Goal: Transaction & Acquisition: Book appointment/travel/reservation

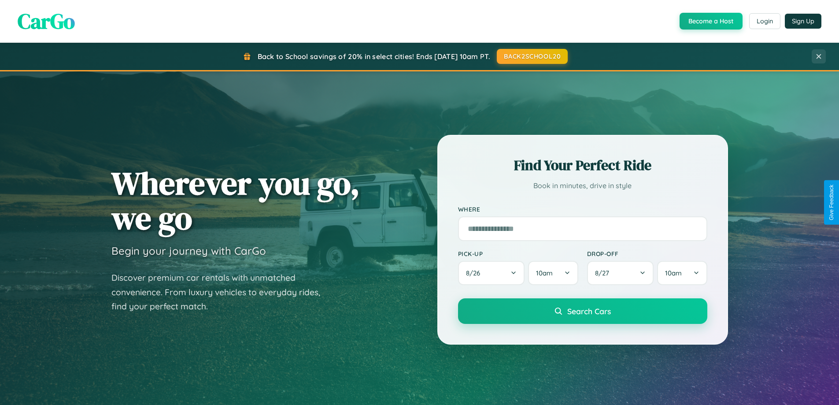
scroll to position [379, 0]
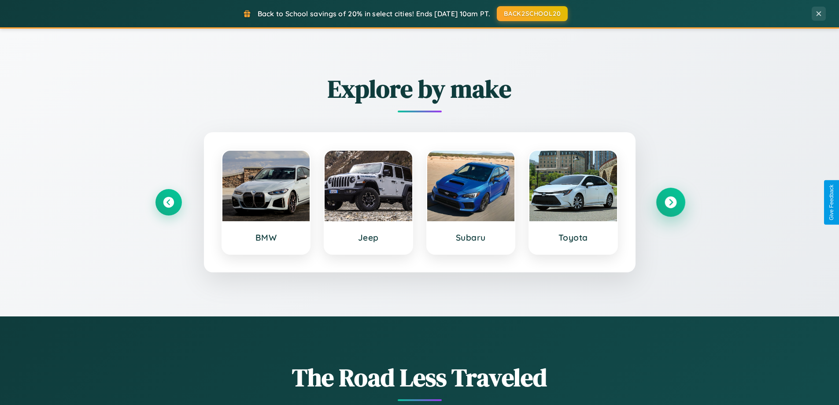
click at [670, 202] on icon at bounding box center [670, 202] width 12 height 12
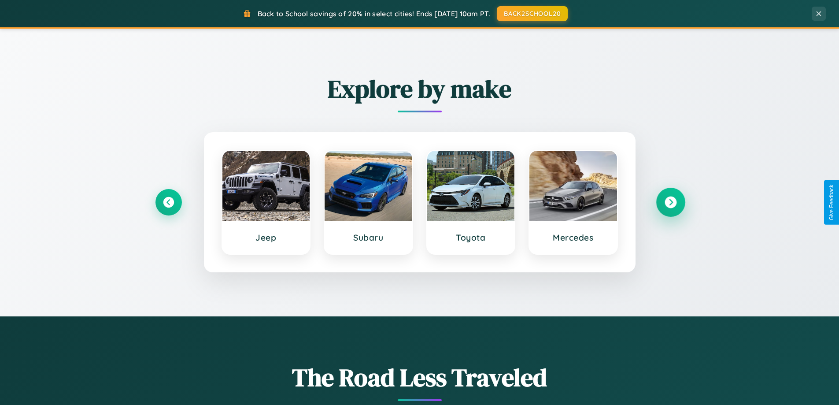
click at [670, 202] on icon at bounding box center [670, 202] width 12 height 12
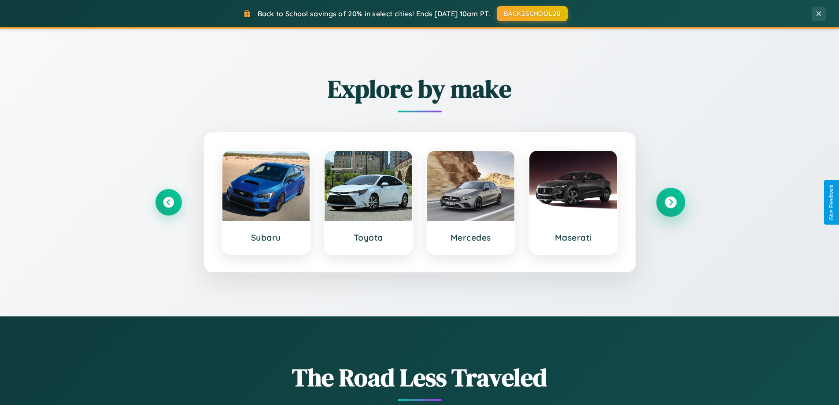
click at [670, 202] on icon at bounding box center [670, 202] width 12 height 12
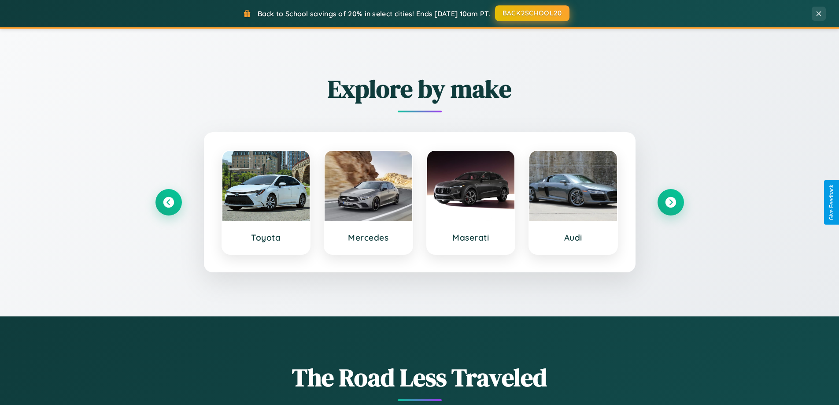
click at [531, 13] on button "BACK2SCHOOL20" at bounding box center [532, 13] width 74 height 16
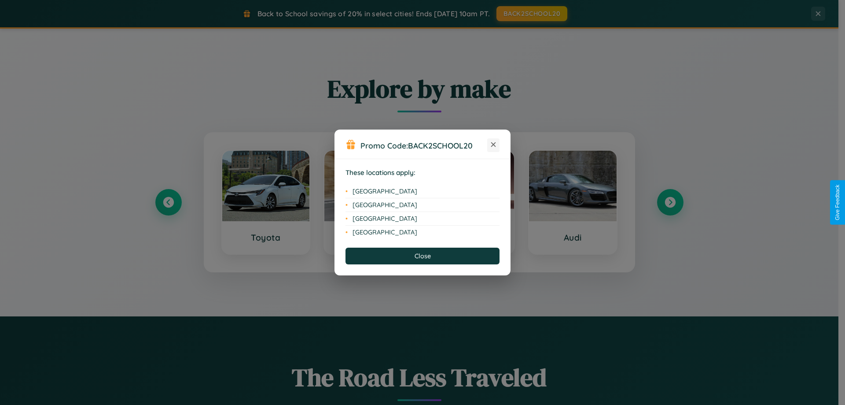
click at [494, 145] on icon at bounding box center [493, 144] width 5 height 5
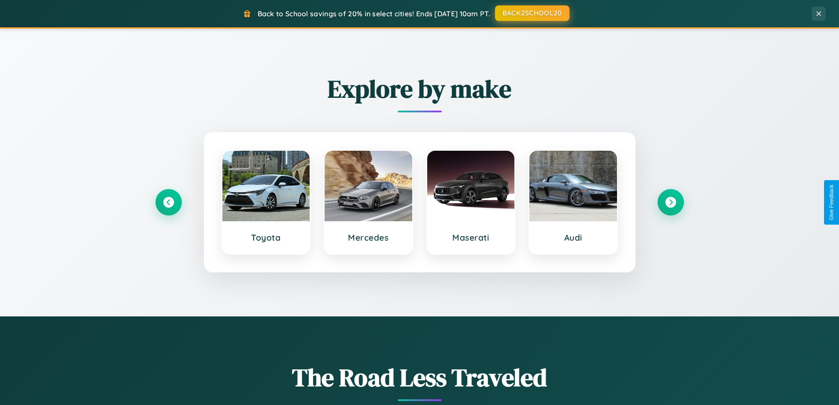
click at [531, 13] on button "BACK2SCHOOL20" at bounding box center [532, 13] width 74 height 16
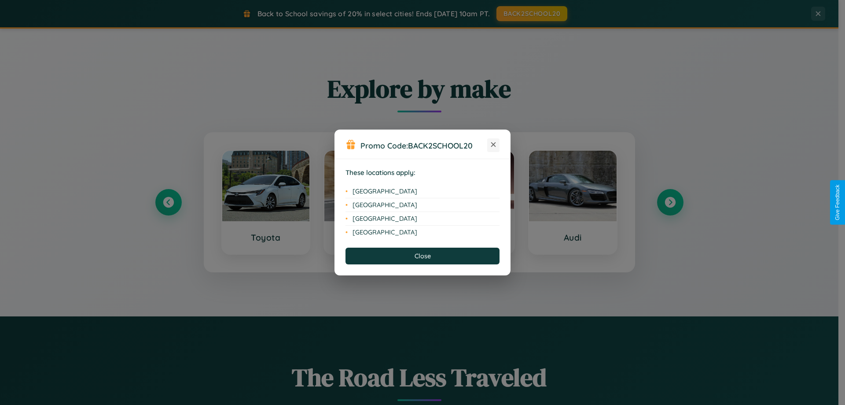
click at [494, 145] on icon at bounding box center [493, 144] width 5 height 5
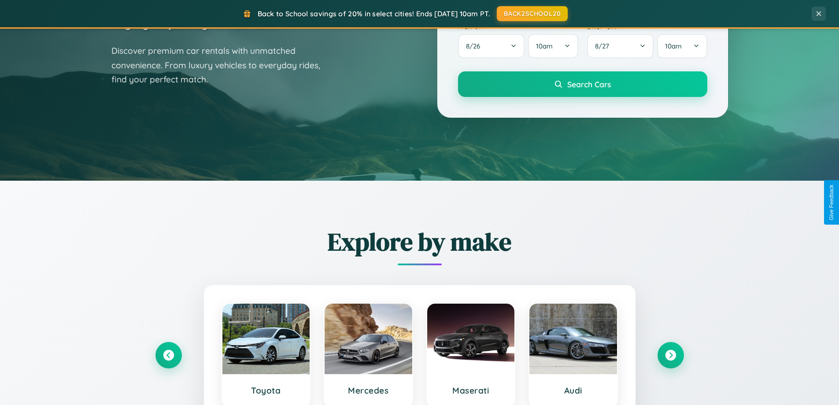
scroll to position [0, 0]
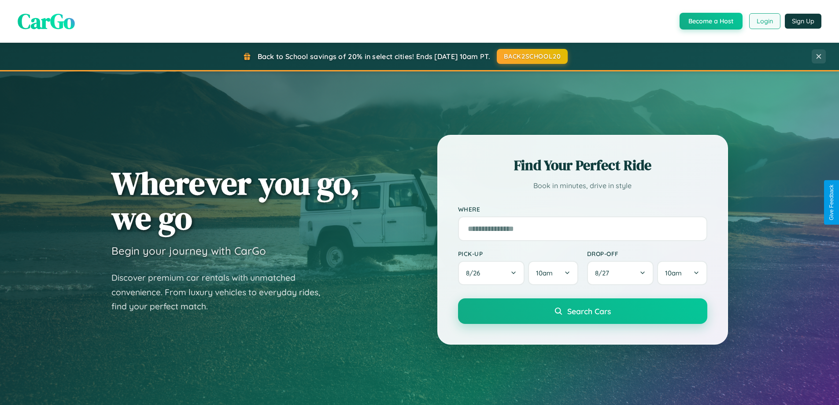
click at [764, 21] on button "Login" at bounding box center [764, 21] width 31 height 16
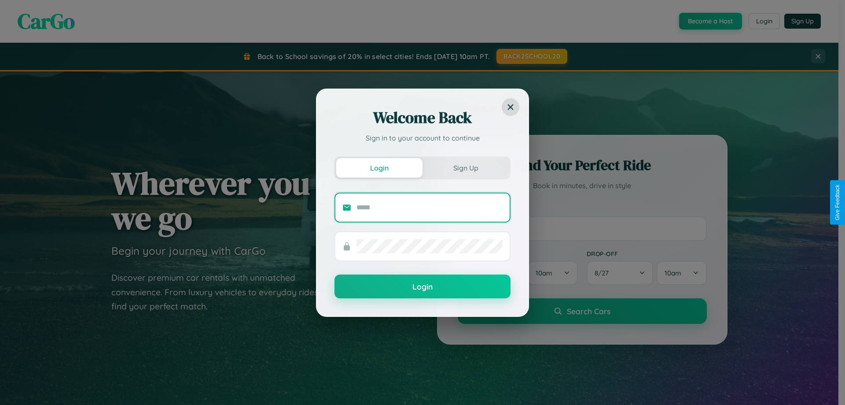
click at [430, 207] on input "text" at bounding box center [430, 207] width 146 height 14
type input "**********"
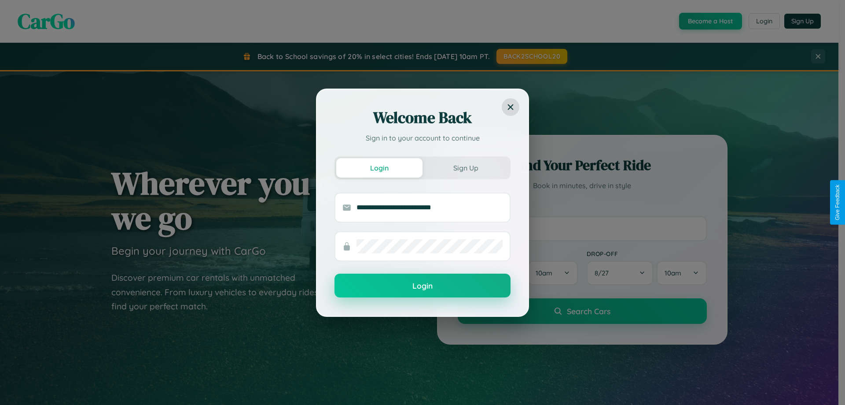
click at [423, 286] on button "Login" at bounding box center [423, 285] width 176 height 24
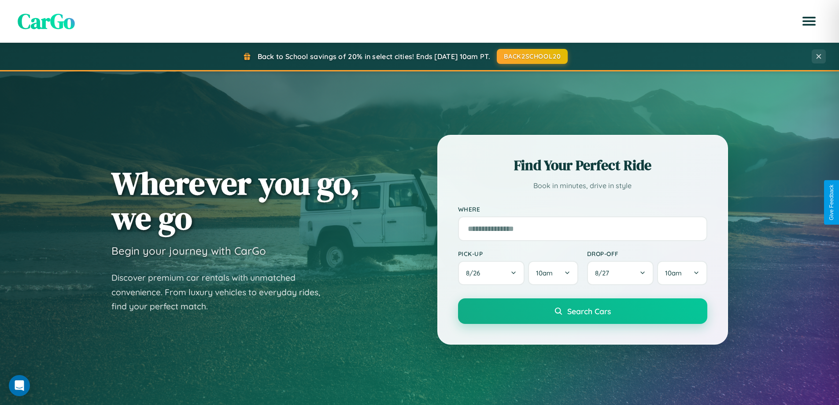
scroll to position [1414, 0]
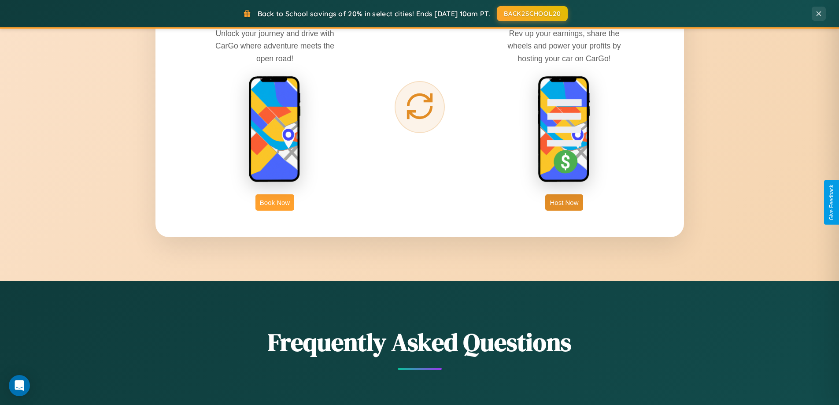
click at [275, 202] on button "Book Now" at bounding box center [274, 202] width 39 height 16
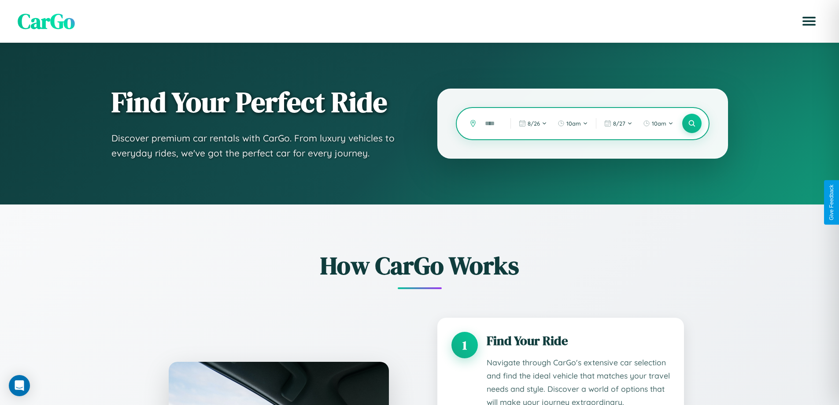
click at [491, 123] on input "text" at bounding box center [490, 123] width 21 height 15
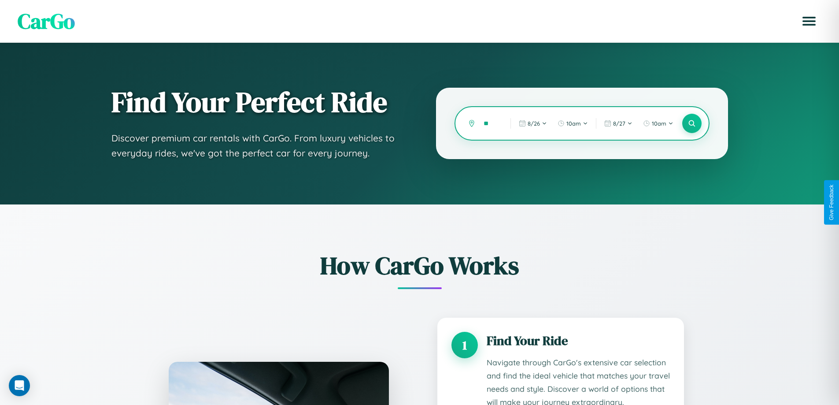
type input "*"
type input "******"
click at [691, 123] on icon at bounding box center [691, 123] width 8 height 8
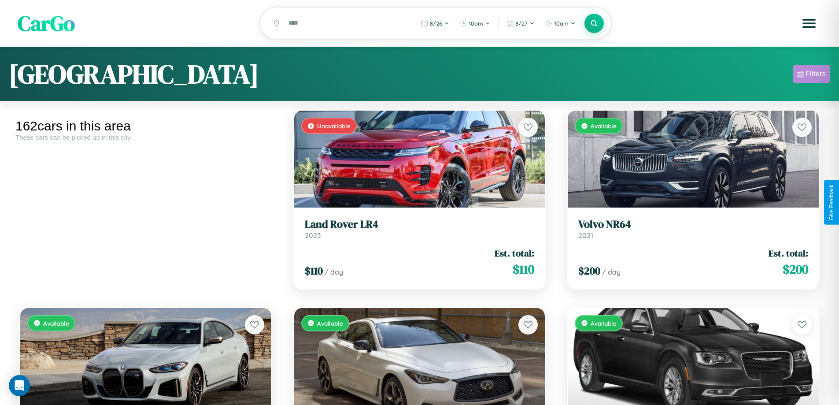
click at [811, 75] on div "Filters" at bounding box center [815, 74] width 20 height 9
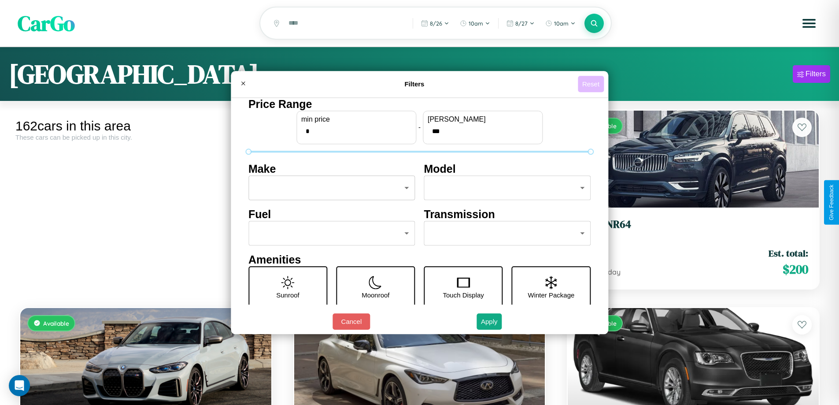
click at [592, 84] on button "Reset" at bounding box center [591, 84] width 26 height 16
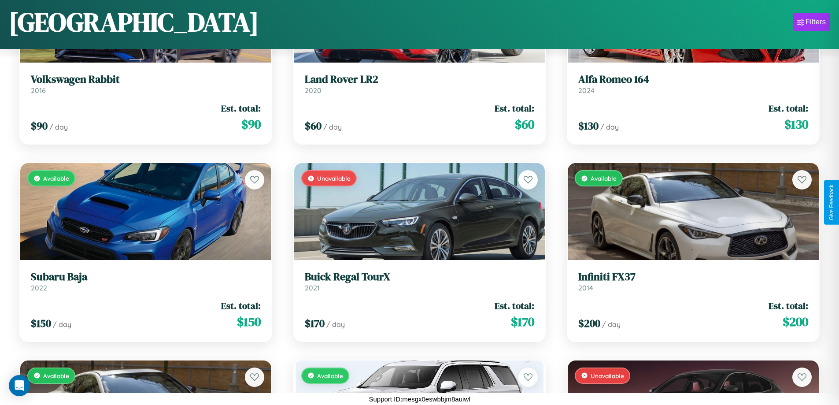
scroll to position [10375, 0]
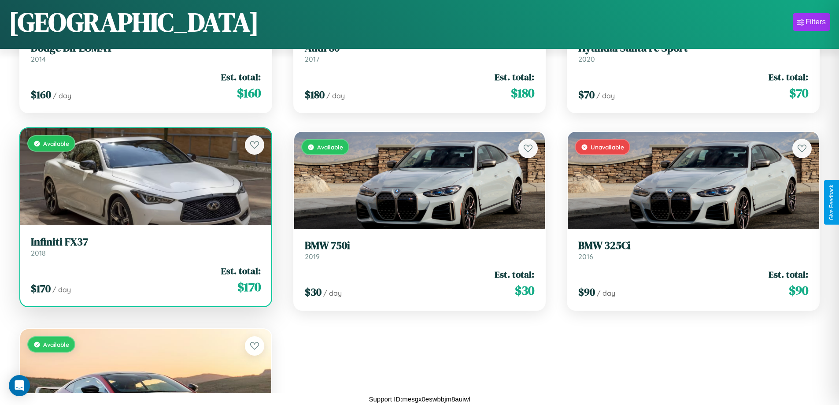
click at [144, 246] on h3 "Infiniti FX37" at bounding box center [146, 242] width 230 height 13
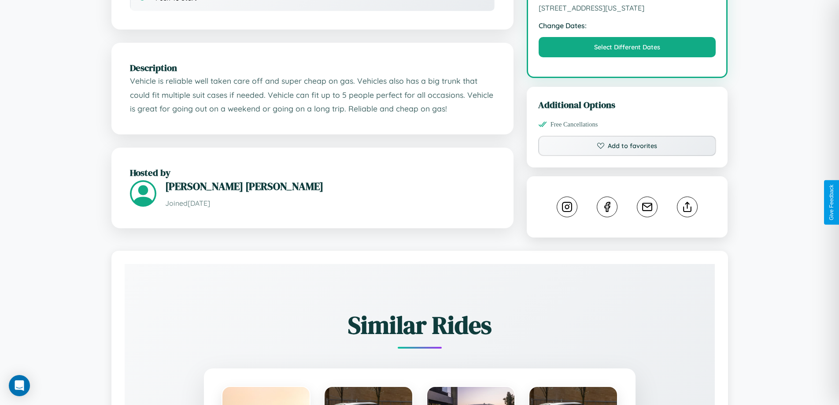
scroll to position [298, 0]
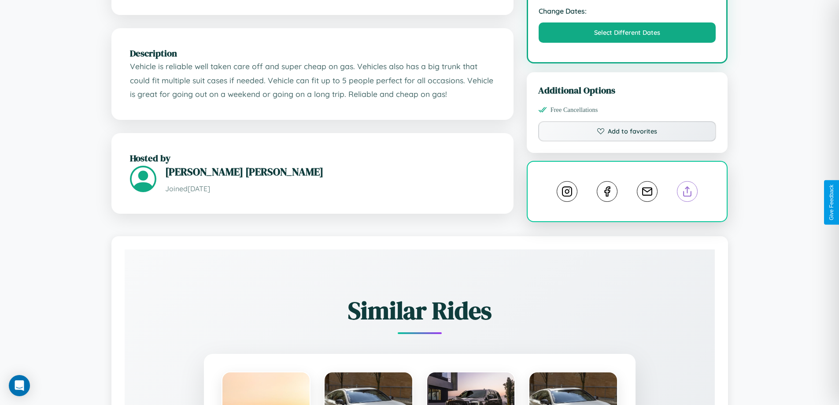
click at [687, 193] on line at bounding box center [687, 190] width 0 height 6
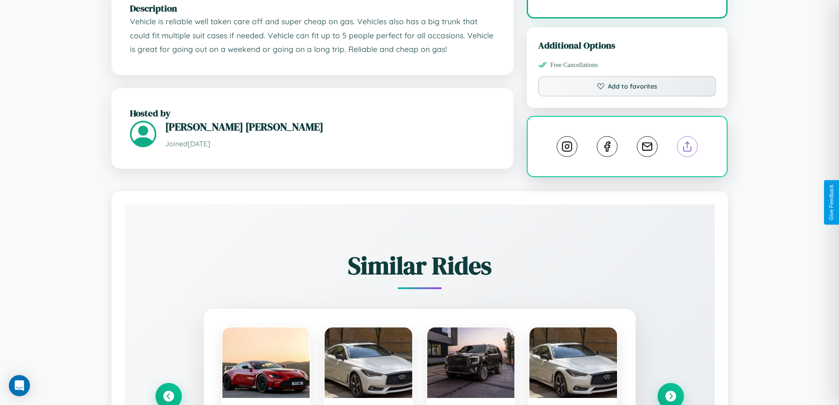
scroll to position [488, 0]
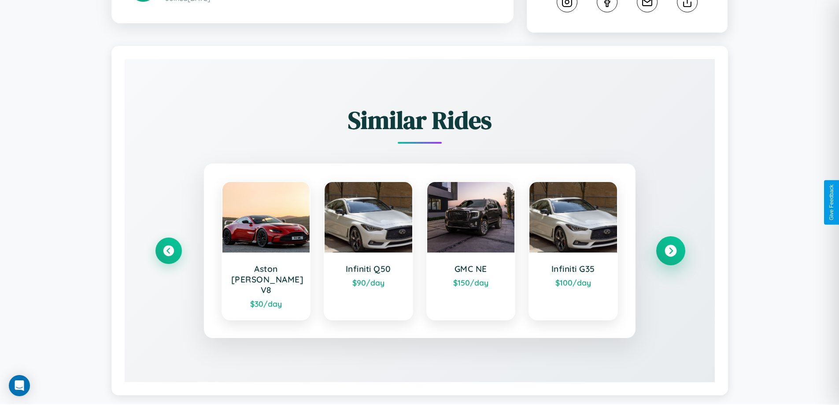
click at [670, 250] on icon at bounding box center [670, 251] width 12 height 12
